Goal: Check status: Check status

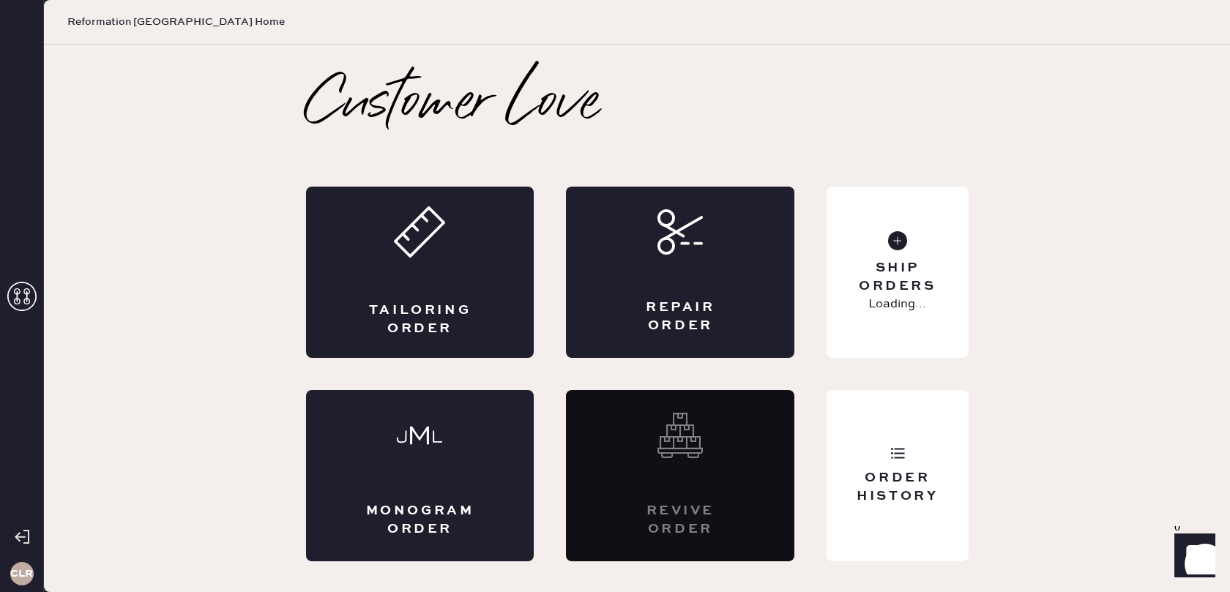
click at [24, 293] on use at bounding box center [21, 296] width 29 height 29
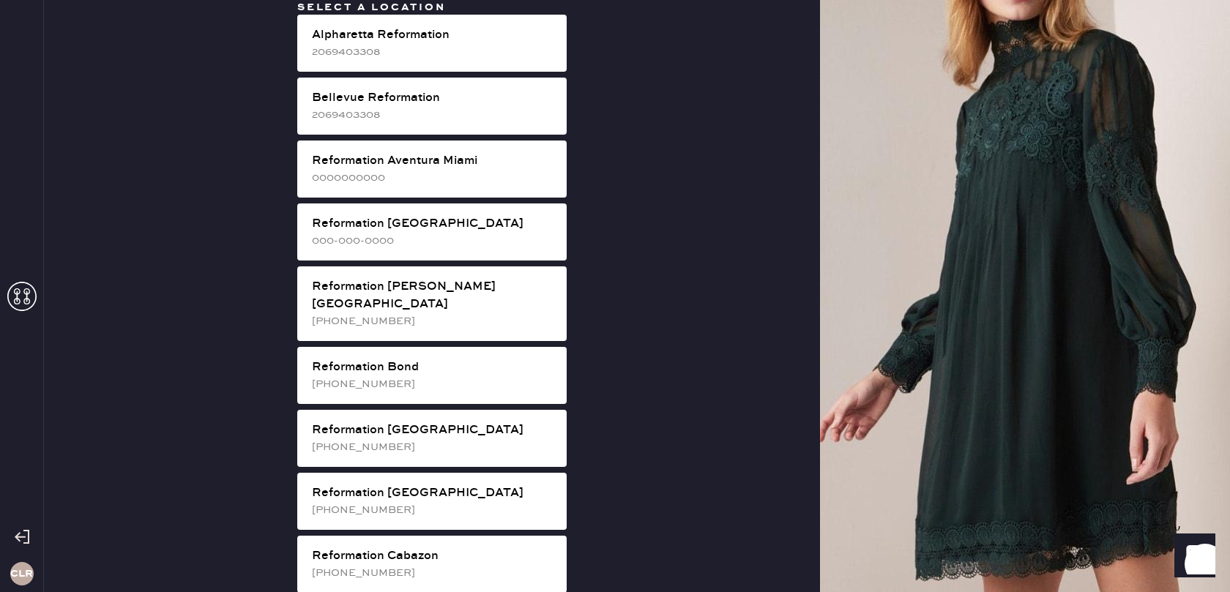
scroll to position [2509, 0]
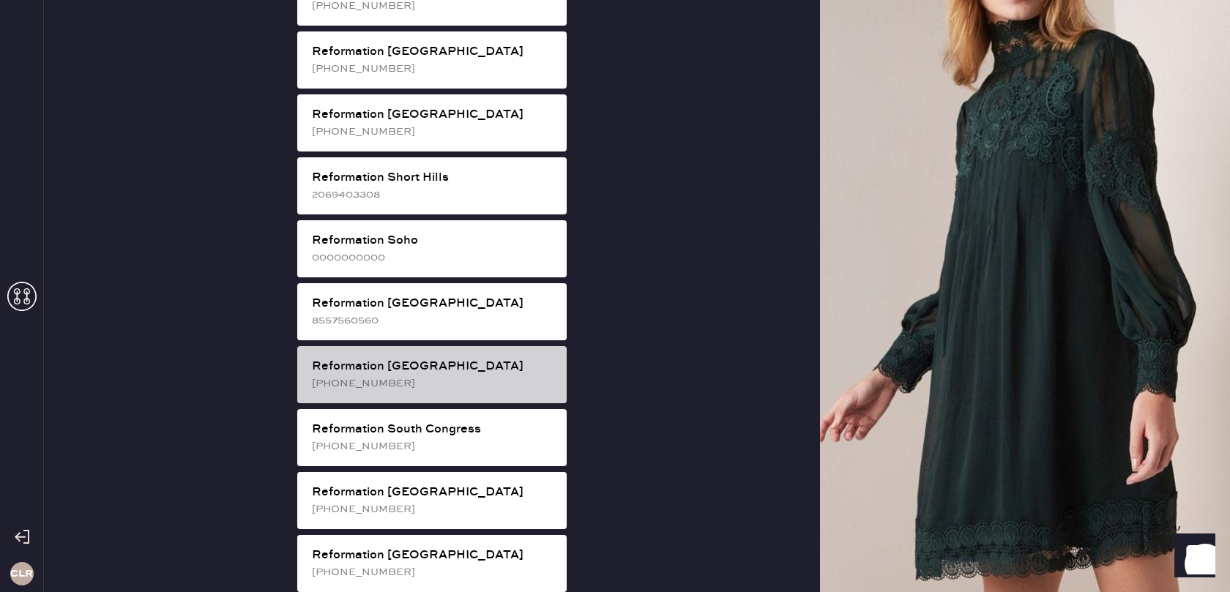
click at [452, 358] on div "Reformation [GEOGRAPHIC_DATA]" at bounding box center [433, 367] width 243 height 18
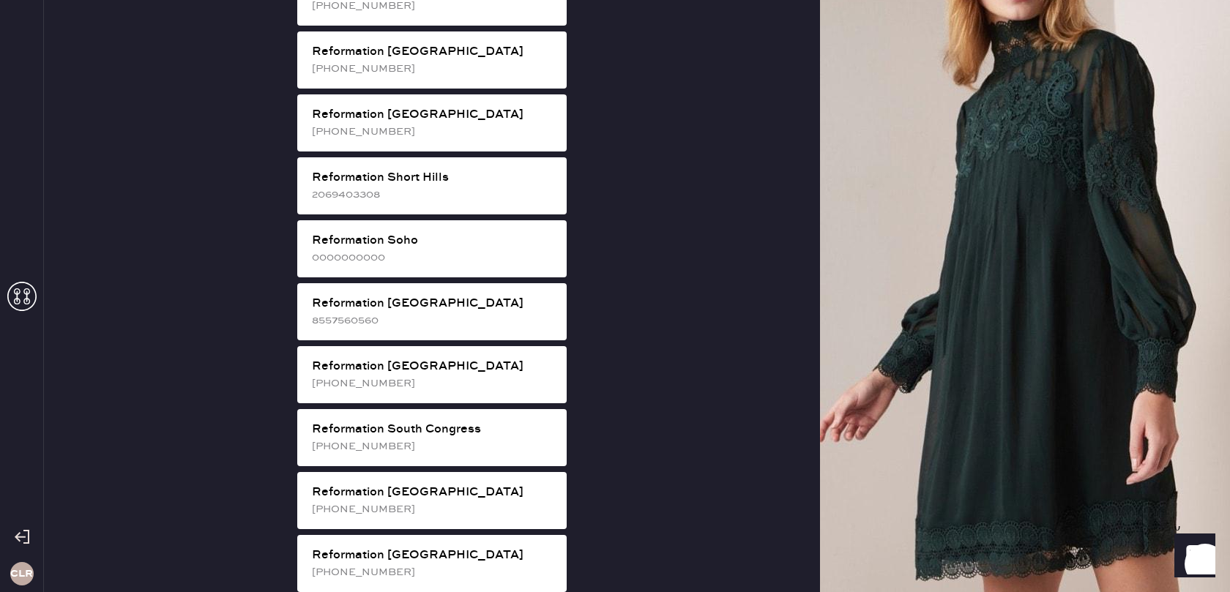
scroll to position [0, 0]
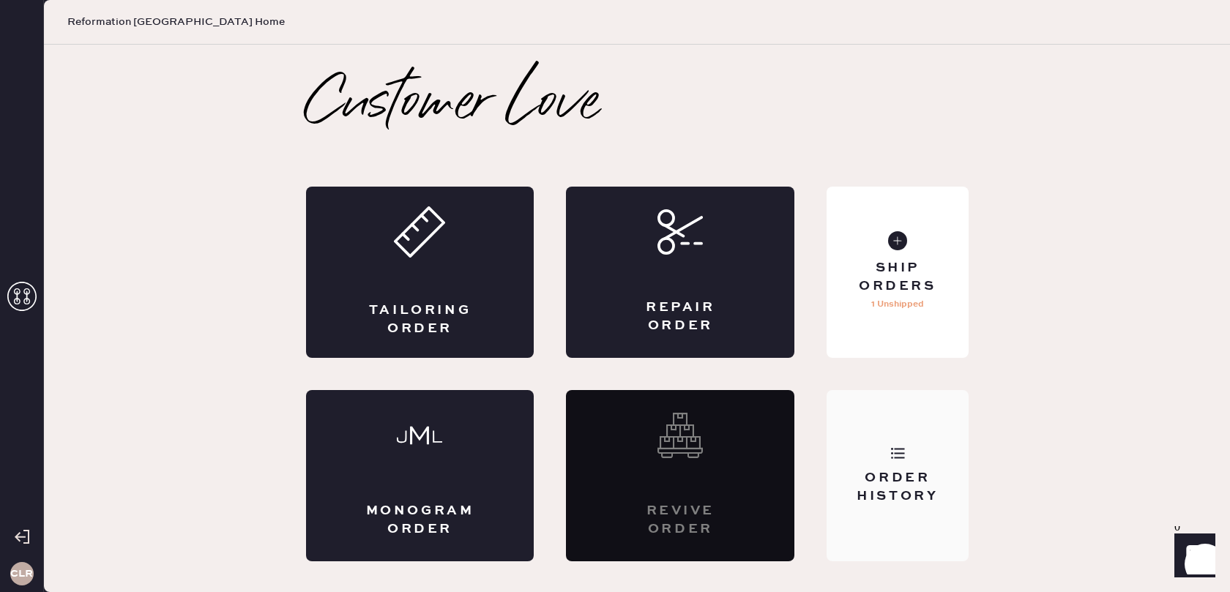
click at [886, 464] on div "Order History" at bounding box center [897, 475] width 141 height 171
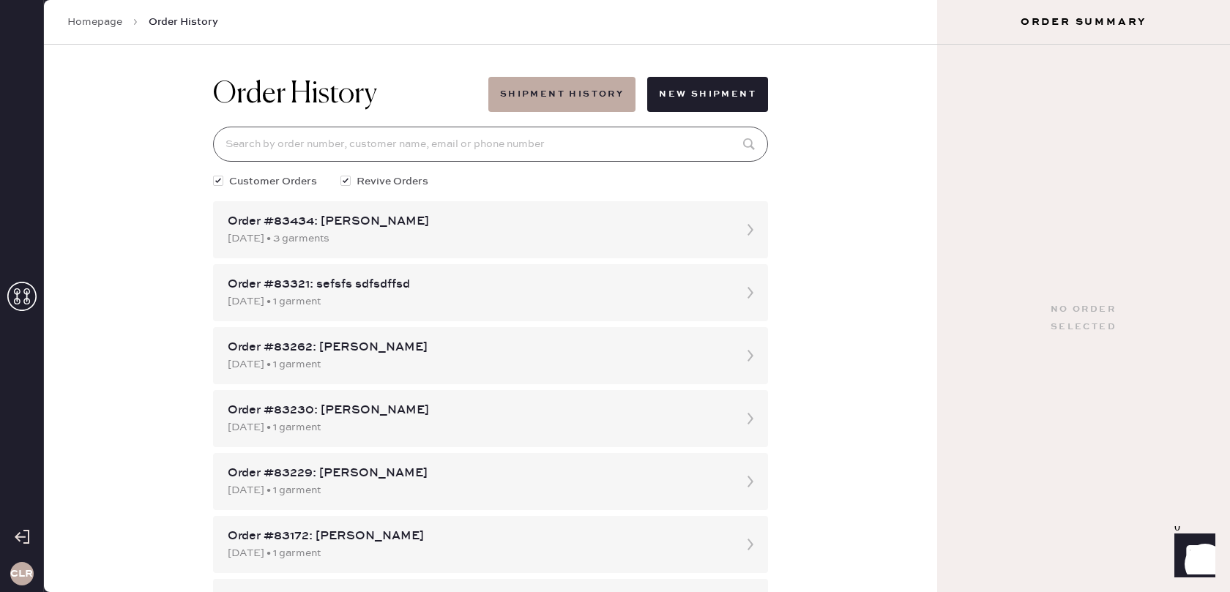
click at [434, 148] on input at bounding box center [490, 144] width 555 height 35
paste input "[EMAIL_ADDRESS][DOMAIN_NAME]"
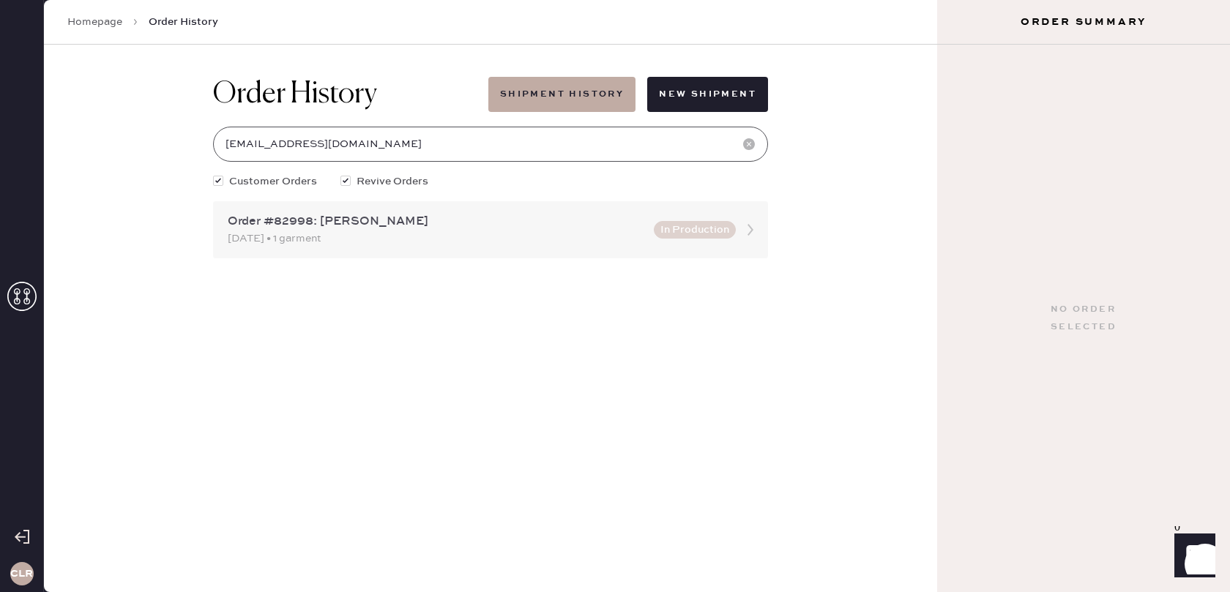
type input "[EMAIL_ADDRESS][DOMAIN_NAME]"
click at [747, 226] on icon at bounding box center [750, 229] width 29 height 29
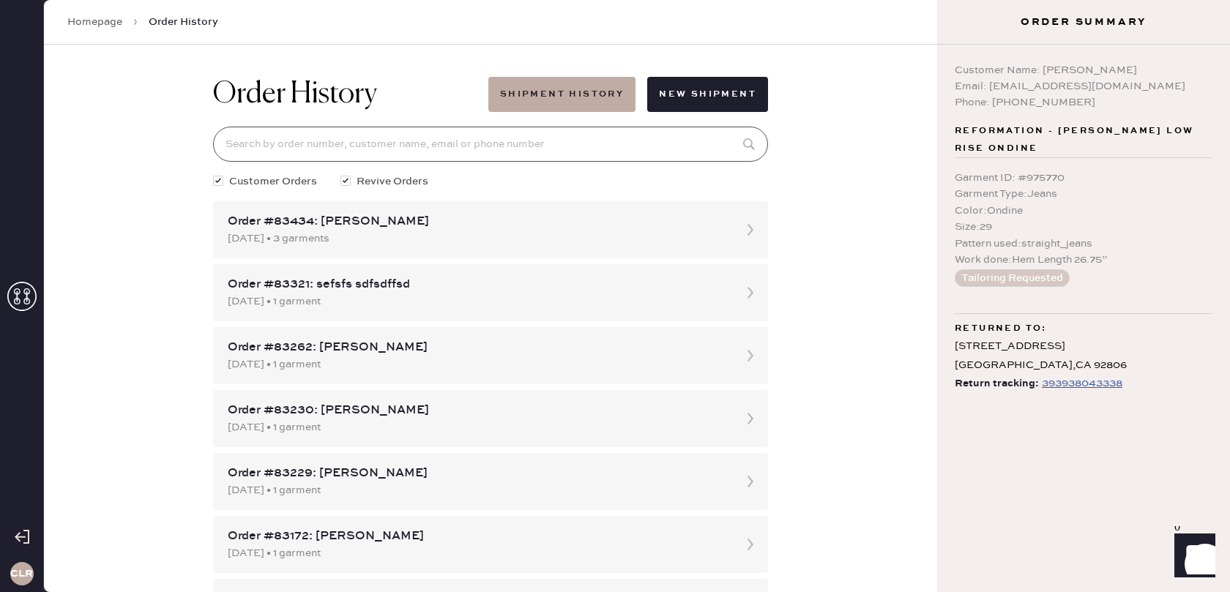
click at [518, 143] on input at bounding box center [490, 144] width 555 height 35
paste input "[EMAIL_ADDRESS][DOMAIN_NAME]"
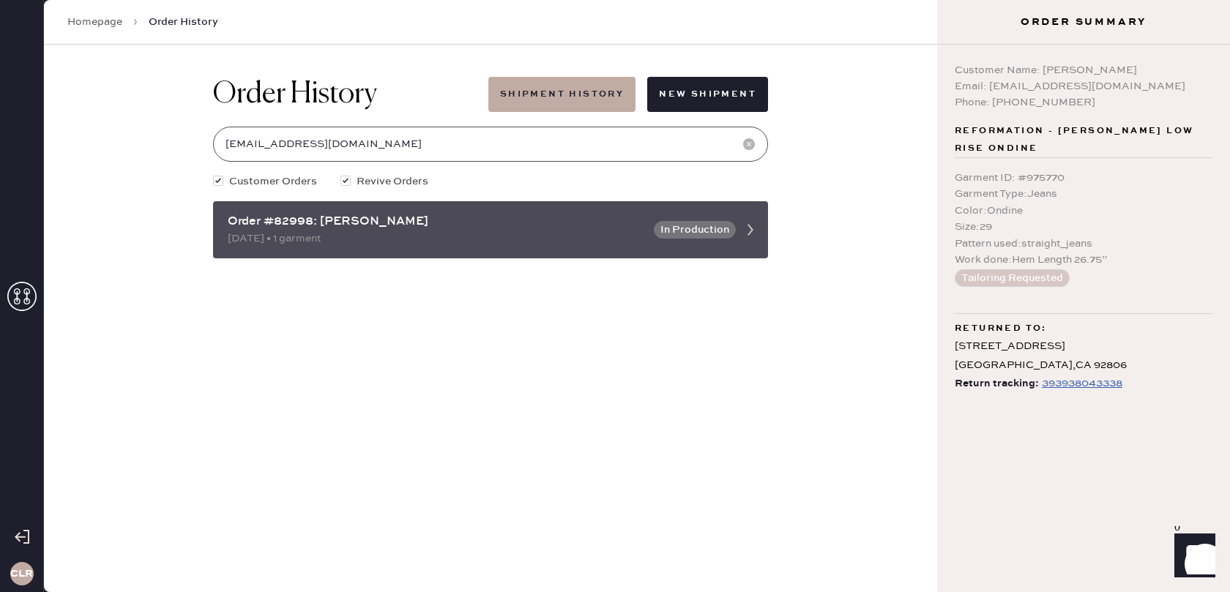
type input "[EMAIL_ADDRESS][DOMAIN_NAME]"
drag, startPoint x: 316, startPoint y: 220, endPoint x: 219, endPoint y: 222, distance: 96.7
click at [218, 222] on div "Order #82998: [PERSON_NAME] [DATE] • 1 garment In Production" at bounding box center [490, 229] width 555 height 57
copy div "Order #82998:"
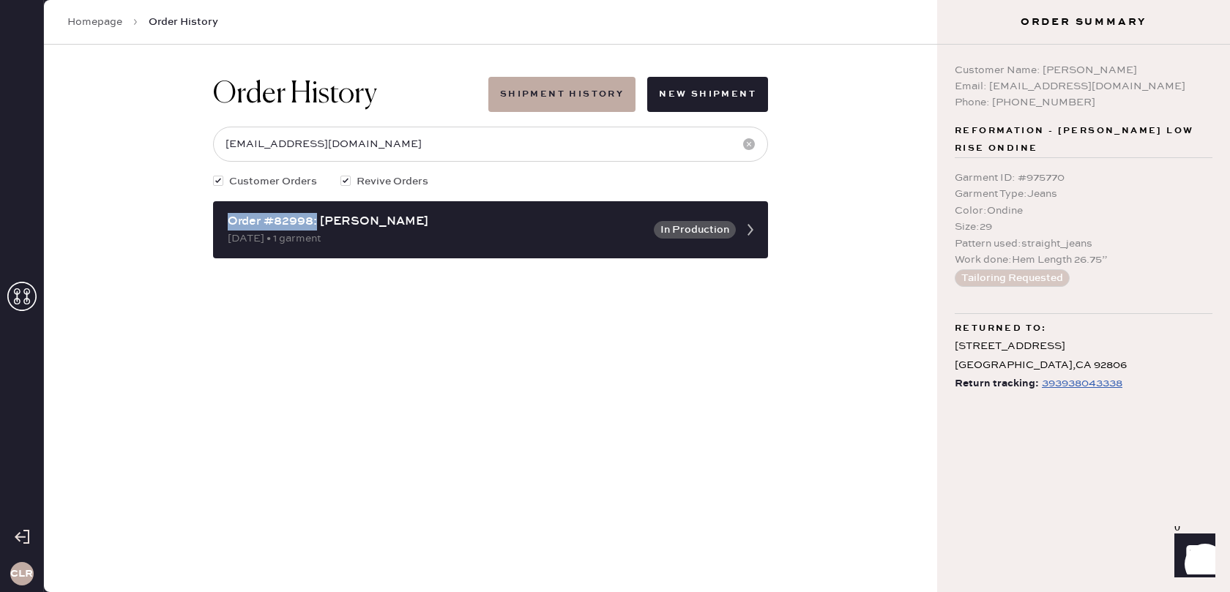
click at [1069, 375] on div "393938043338" at bounding box center [1082, 384] width 81 height 18
click at [1070, 203] on div "Color : Ondine" at bounding box center [1084, 211] width 258 height 16
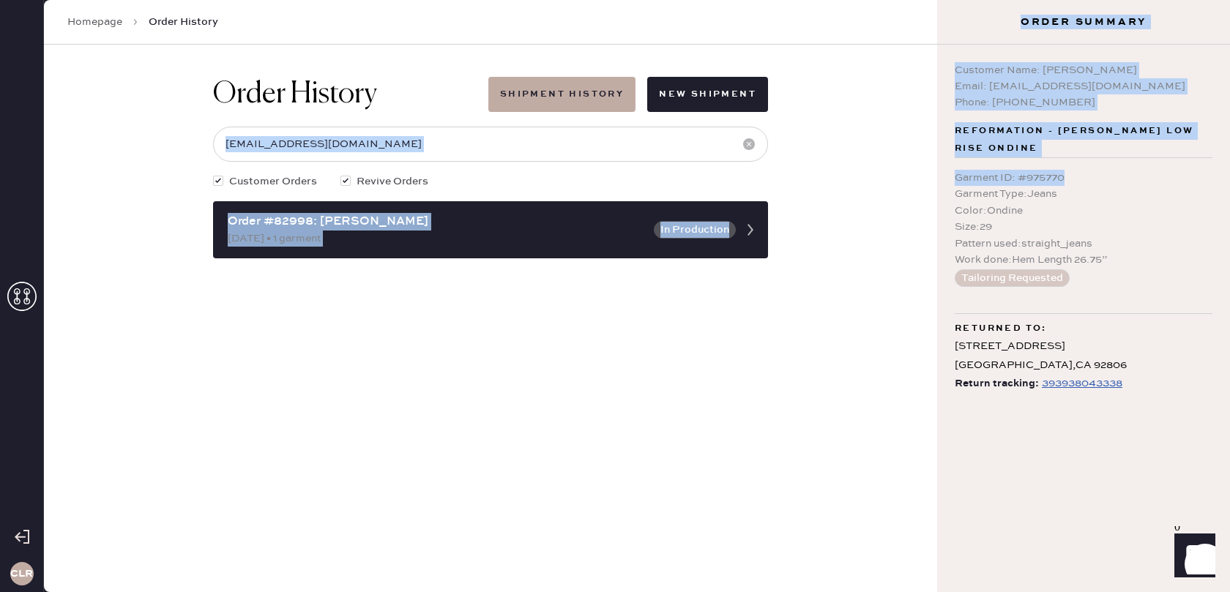
drag, startPoint x: 1062, startPoint y: 157, endPoint x: 992, endPoint y: 156, distance: 69.6
click at [938, 156] on div "Customer Name: [PERSON_NAME] Email: [EMAIL_ADDRESS][DOMAIN_NAME] Phone: [PHONE_…" at bounding box center [1083, 319] width 293 height 548
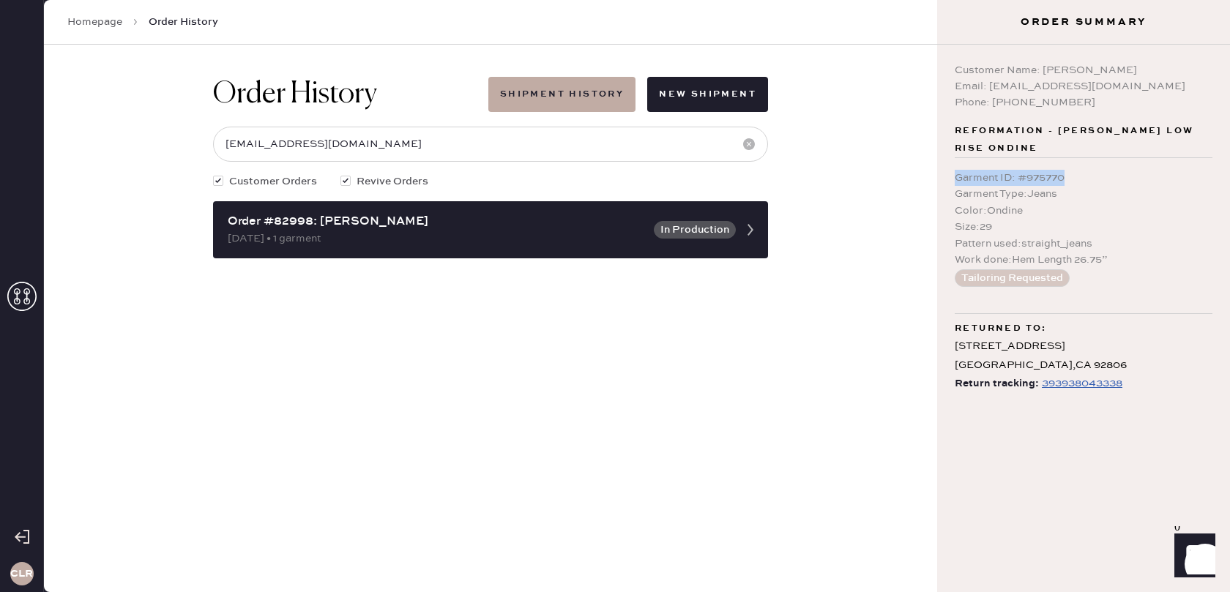
copy div "Garment ID : # 975770"
click at [1070, 70] on div "Customer Name: [PERSON_NAME]" at bounding box center [1084, 70] width 258 height 16
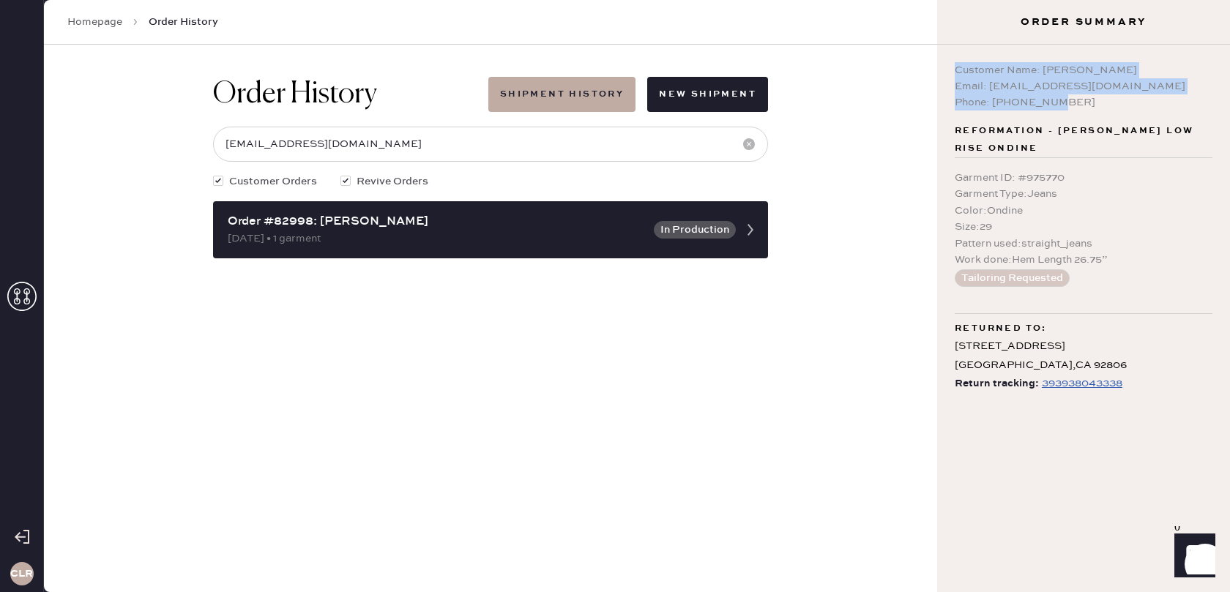
drag, startPoint x: 1038, startPoint y: 97, endPoint x: 945, endPoint y: 72, distance: 96.3
click at [942, 72] on div "Customer Name: [PERSON_NAME] Email: [EMAIL_ADDRESS][DOMAIN_NAME] Phone: [PHONE_…" at bounding box center [1083, 319] width 293 height 548
copy div "Customer Name: [PERSON_NAME] Email: [EMAIL_ADDRESS][DOMAIN_NAME] Phone: [PHONE_…"
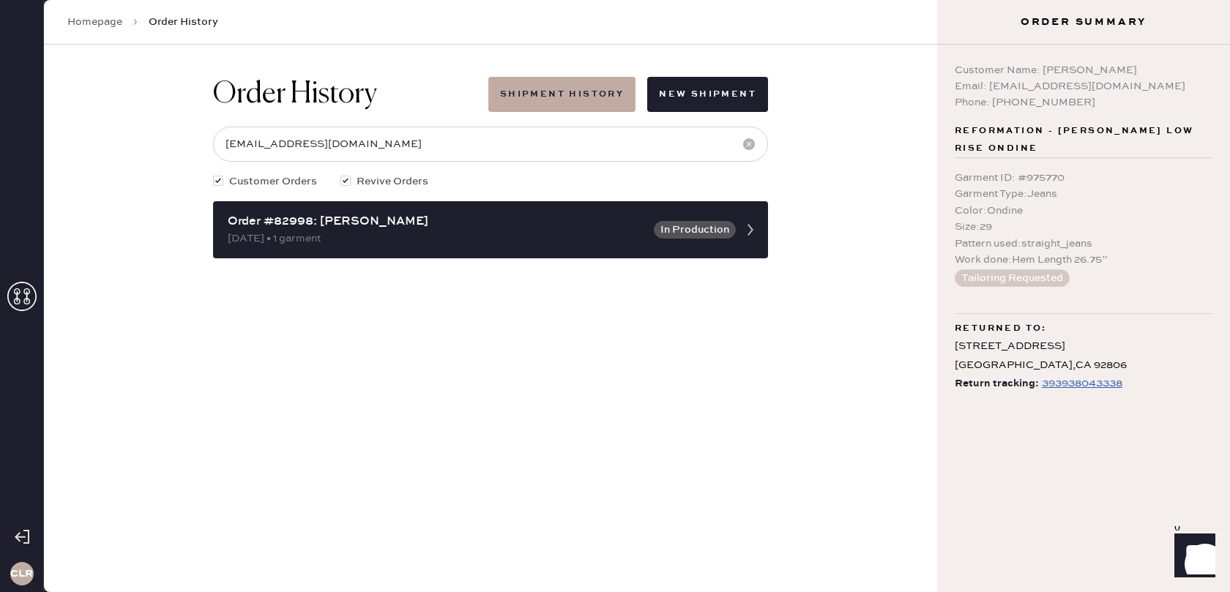
click at [26, 299] on icon at bounding box center [21, 296] width 29 height 29
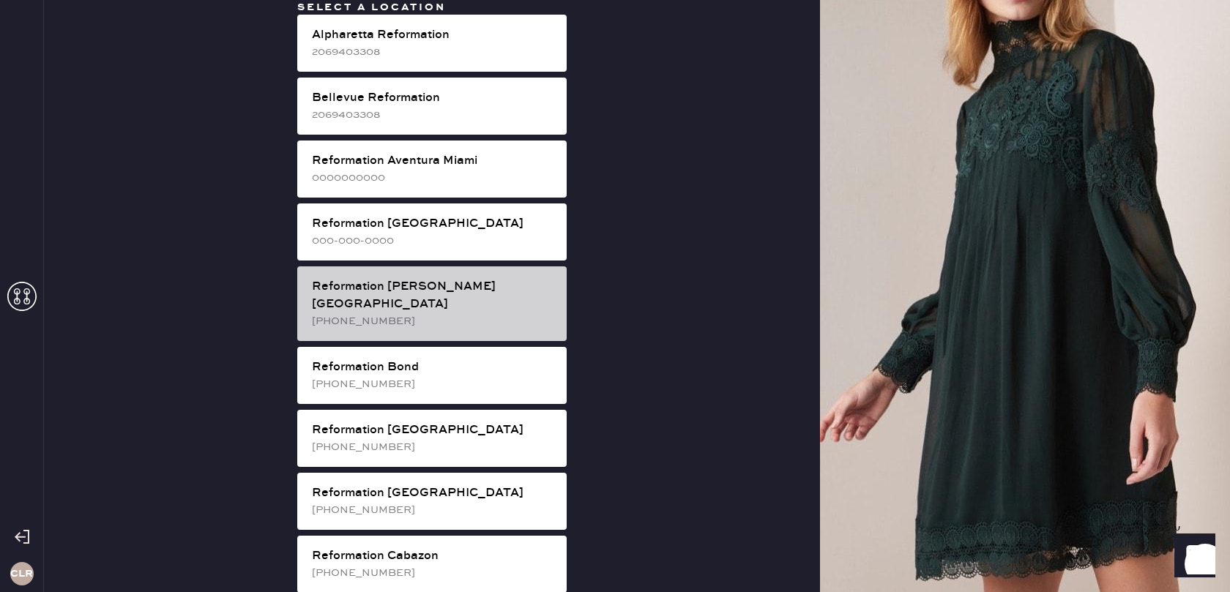
scroll to position [1816, 0]
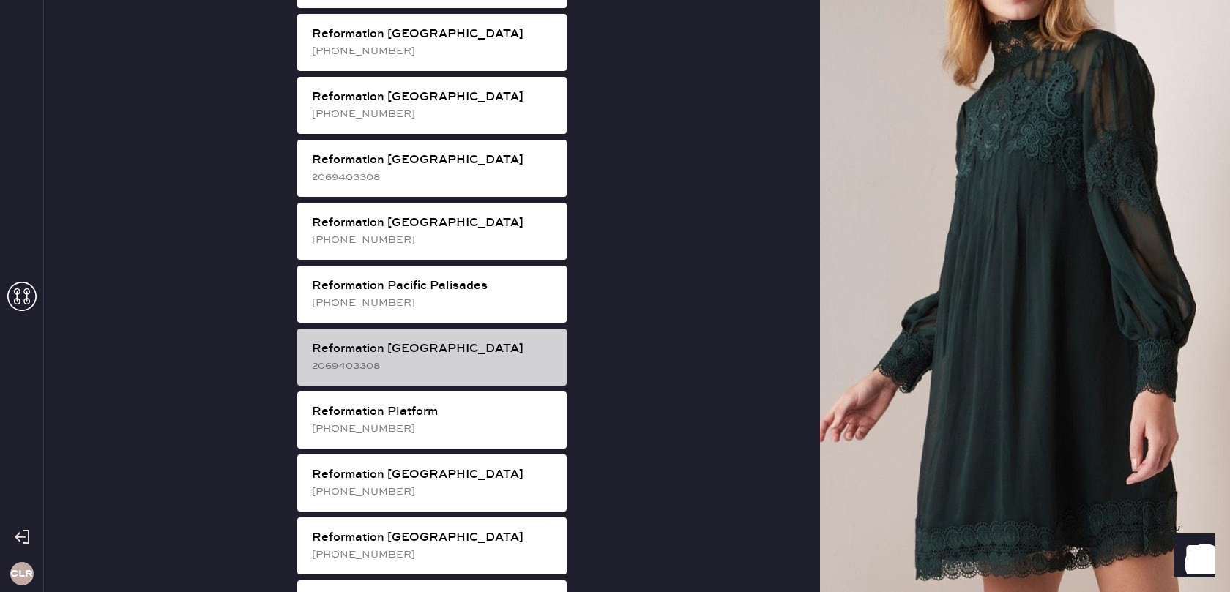
click at [417, 329] on div "Reformation [GEOGRAPHIC_DATA] 2069403308" at bounding box center [431, 357] width 269 height 57
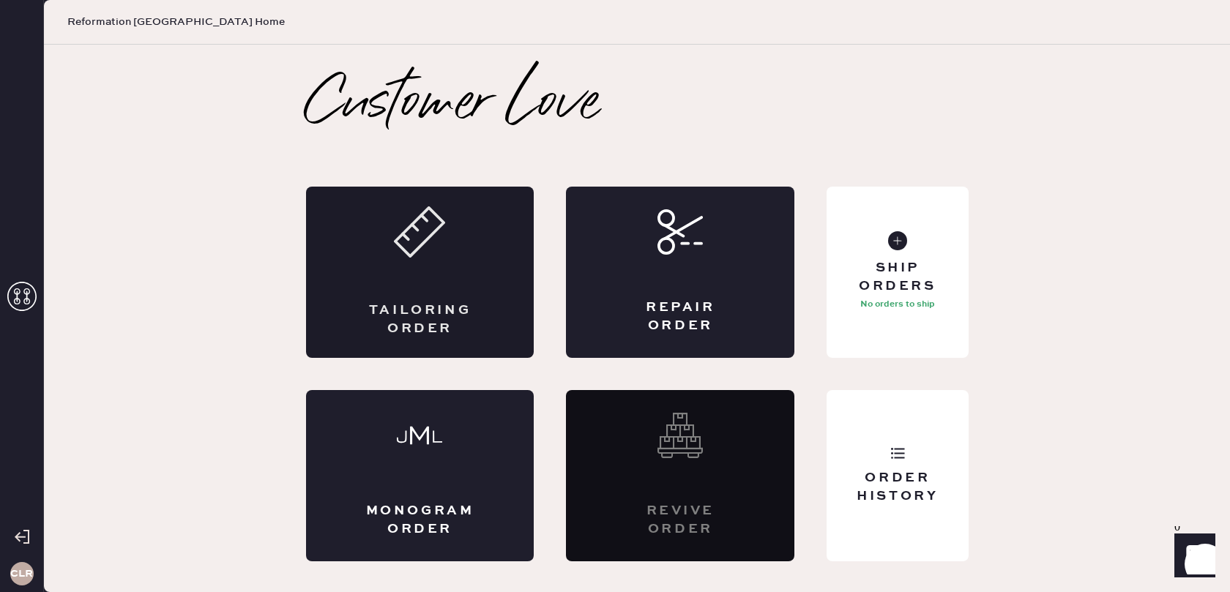
scroll to position [0, 0]
click at [894, 480] on div "Order History" at bounding box center [897, 487] width 118 height 37
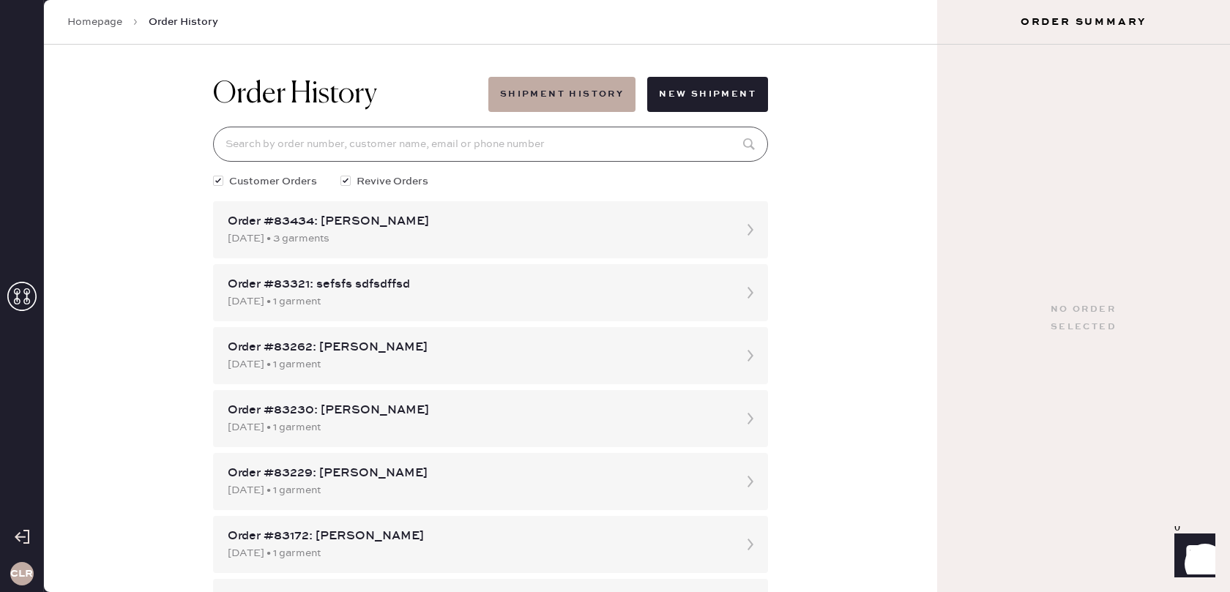
click at [516, 133] on input at bounding box center [490, 144] width 555 height 35
paste input "[PERSON_NAME]"
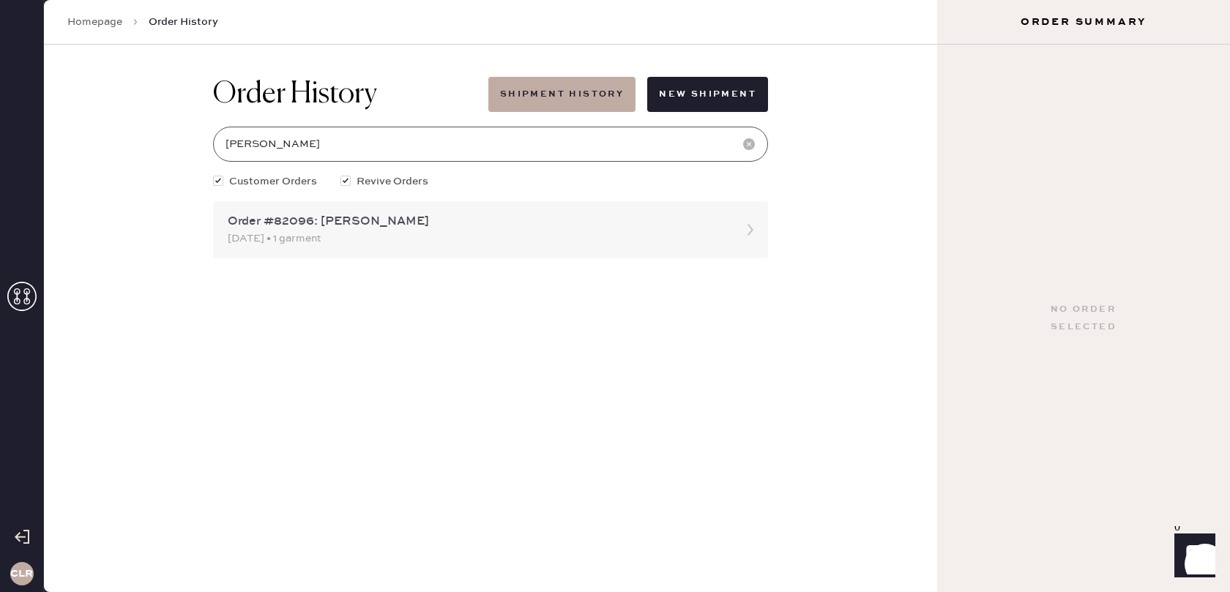
type input "[PERSON_NAME]"
click at [745, 233] on icon at bounding box center [750, 229] width 29 height 29
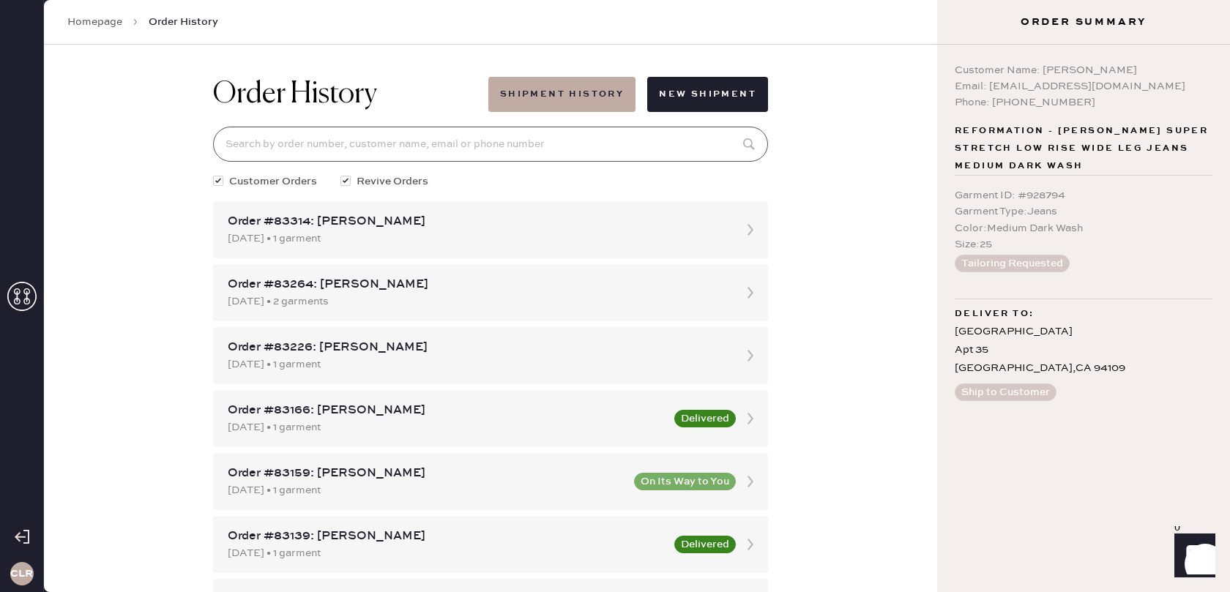
click at [515, 146] on input at bounding box center [490, 144] width 555 height 35
paste input "[PERSON_NAME]"
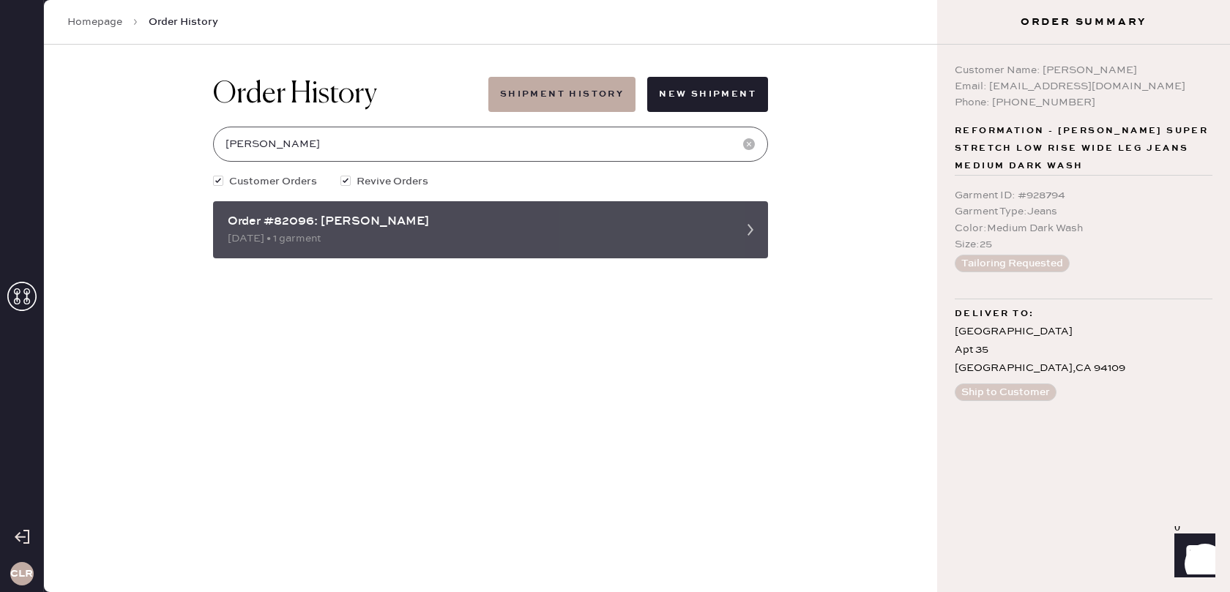
type input "[PERSON_NAME]"
drag, startPoint x: 264, startPoint y: 224, endPoint x: 220, endPoint y: 221, distance: 44.0
click at [225, 223] on div "Order #82096: [PERSON_NAME] [DATE] • 1 garment" at bounding box center [490, 229] width 555 height 57
copy div "Order #82096"
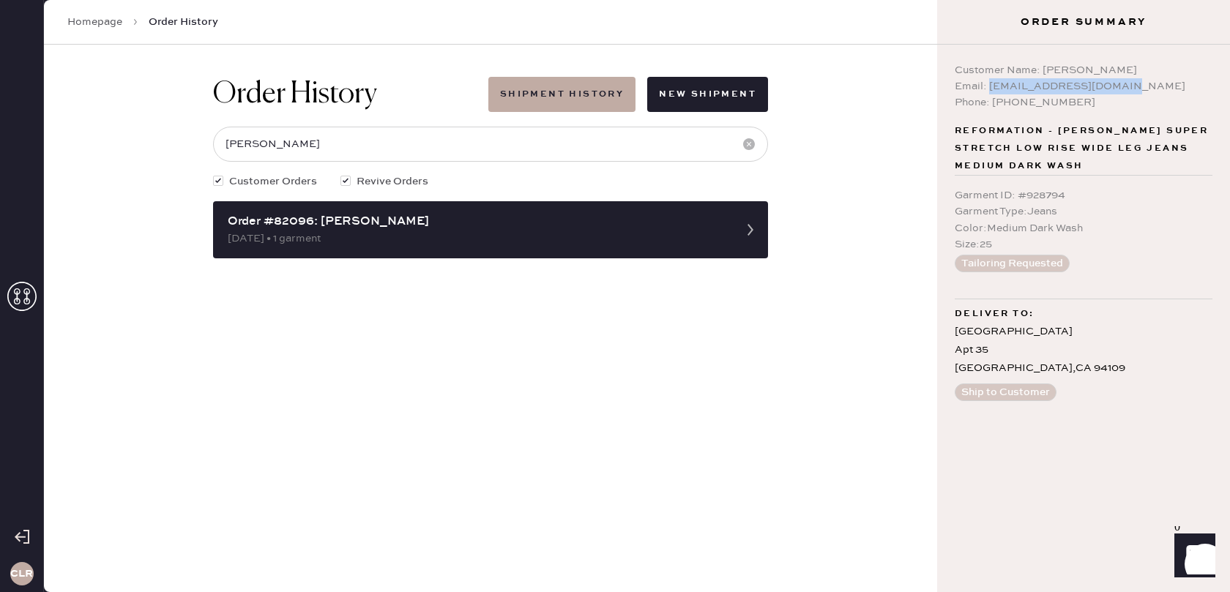
drag, startPoint x: 991, startPoint y: 89, endPoint x: 1119, endPoint y: 89, distance: 128.9
click at [1119, 89] on div "Email: [EMAIL_ADDRESS][DOMAIN_NAME]" at bounding box center [1084, 86] width 258 height 16
copy div "[EMAIL_ADDRESS][DOMAIN_NAME]"
drag, startPoint x: 1059, startPoint y: 191, endPoint x: 964, endPoint y: 198, distance: 95.4
click at [957, 195] on div "Garment ID : # 928794" at bounding box center [1084, 195] width 258 height 16
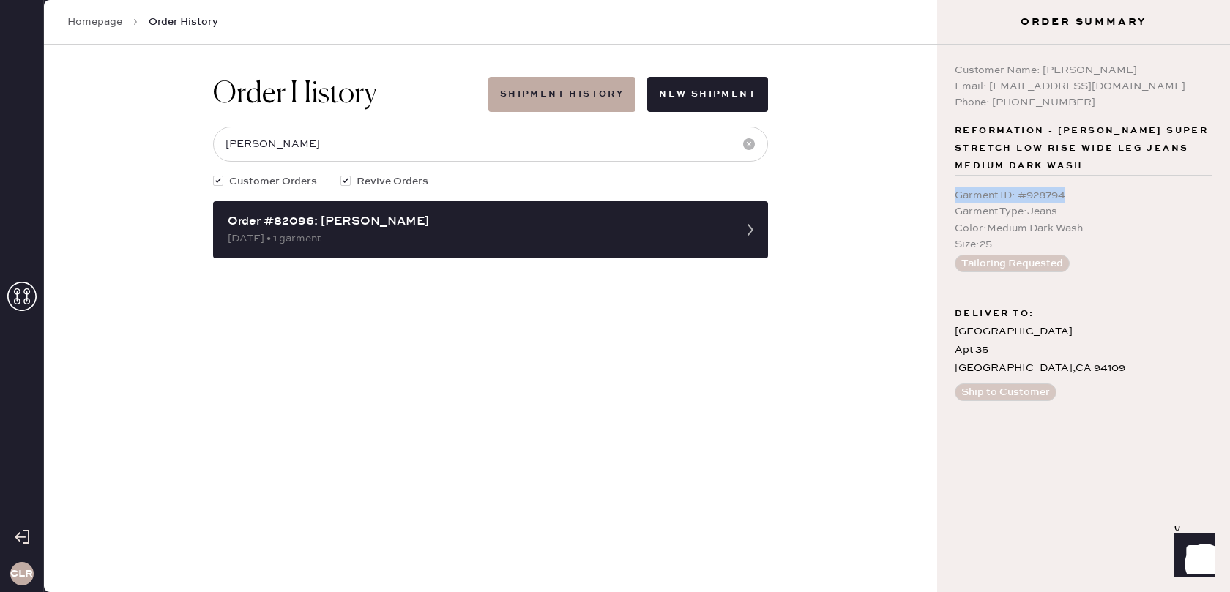
copy div "Garment ID : # 928794"
click at [1073, 78] on div "Email: [EMAIL_ADDRESS][DOMAIN_NAME]" at bounding box center [1084, 86] width 258 height 16
click at [954, 67] on div "Customer Name: [PERSON_NAME] Email: [EMAIL_ADDRESS][DOMAIN_NAME] Phone: [PHONE_…" at bounding box center [1083, 319] width 293 height 548
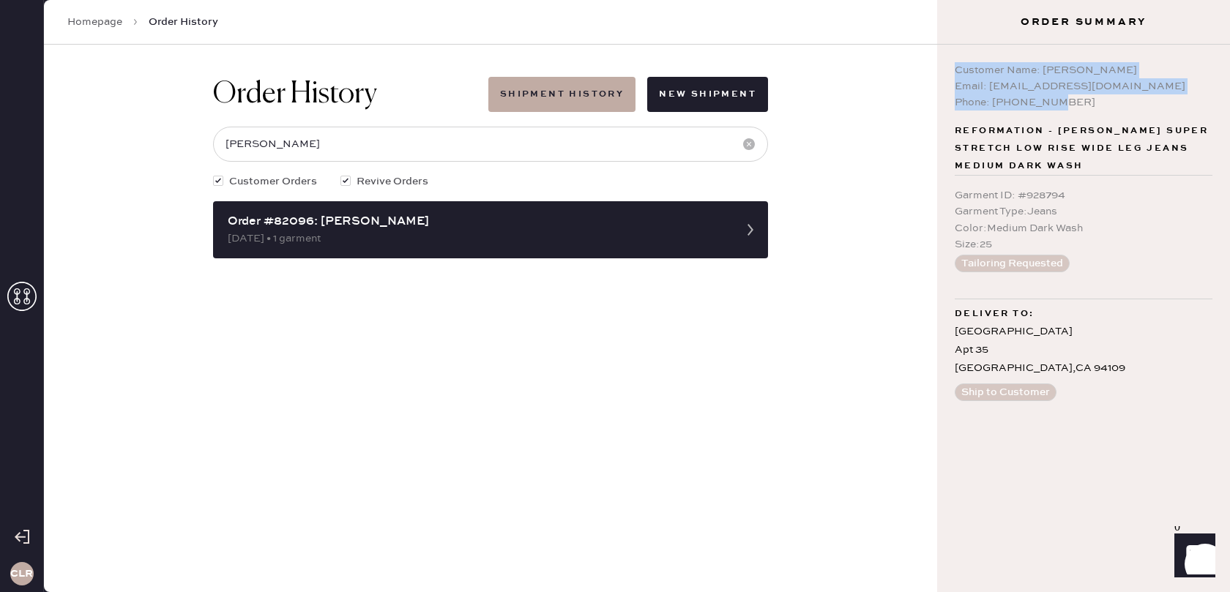
drag, startPoint x: 955, startPoint y: 70, endPoint x: 1023, endPoint y: 95, distance: 72.1
click at [1091, 102] on div "Customer Name: [PERSON_NAME] Email: [EMAIL_ADDRESS][DOMAIN_NAME] Phone: [PHONE_…" at bounding box center [1084, 86] width 258 height 48
copy div "Customer Name: [PERSON_NAME] Email: [EMAIL_ADDRESS][DOMAIN_NAME] Phone: [PHONE_…"
